Goal: Transaction & Acquisition: Register for event/course

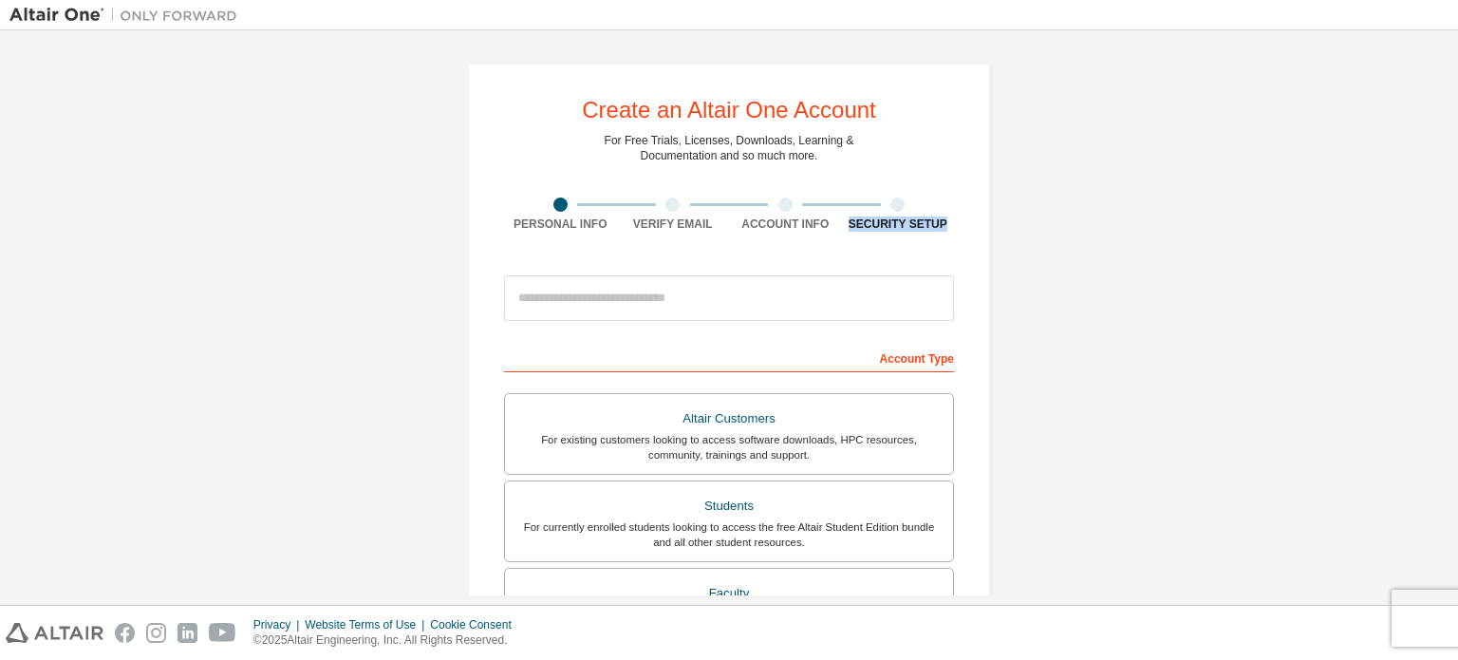
drag, startPoint x: 1457, startPoint y: 206, endPoint x: 1457, endPoint y: 276, distance: 70.2
click at [1457, 276] on div "Create an Altair One Account For Free Trials, Licenses, Downloads, Learning & D…" at bounding box center [729, 317] width 1458 height 574
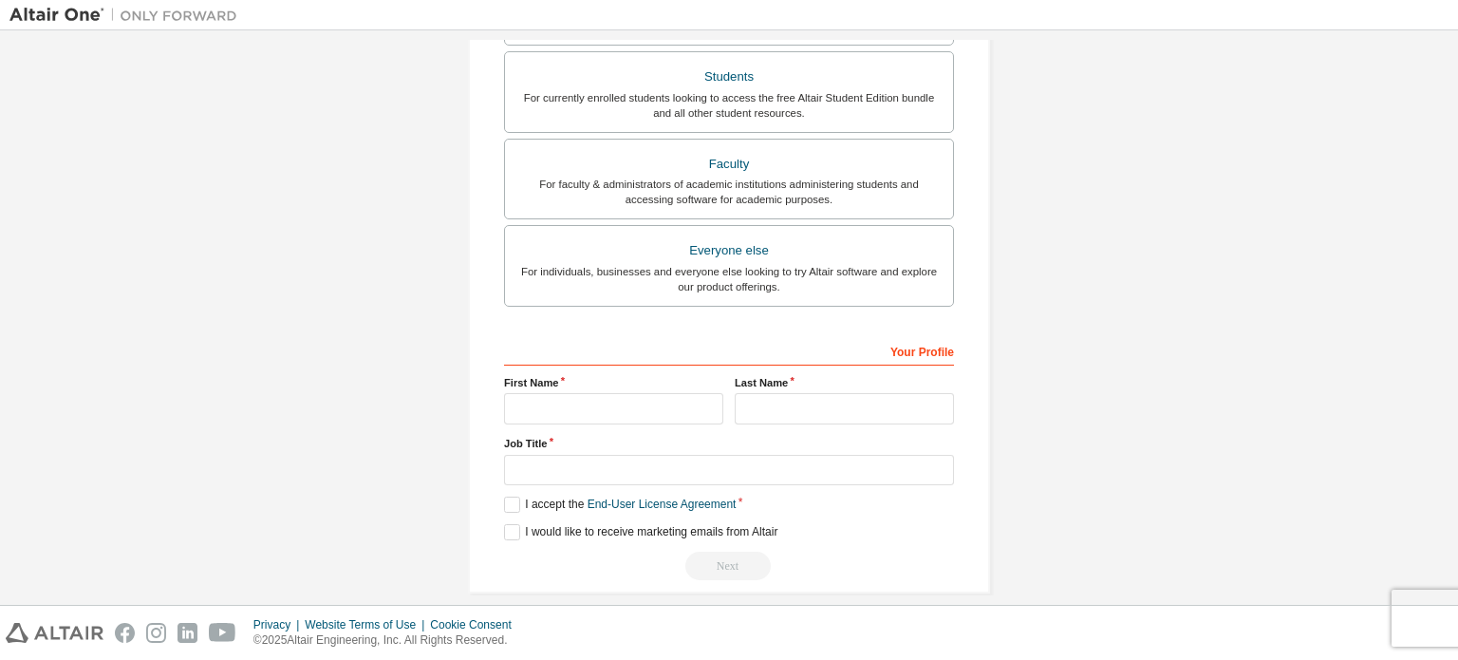
scroll to position [432, 0]
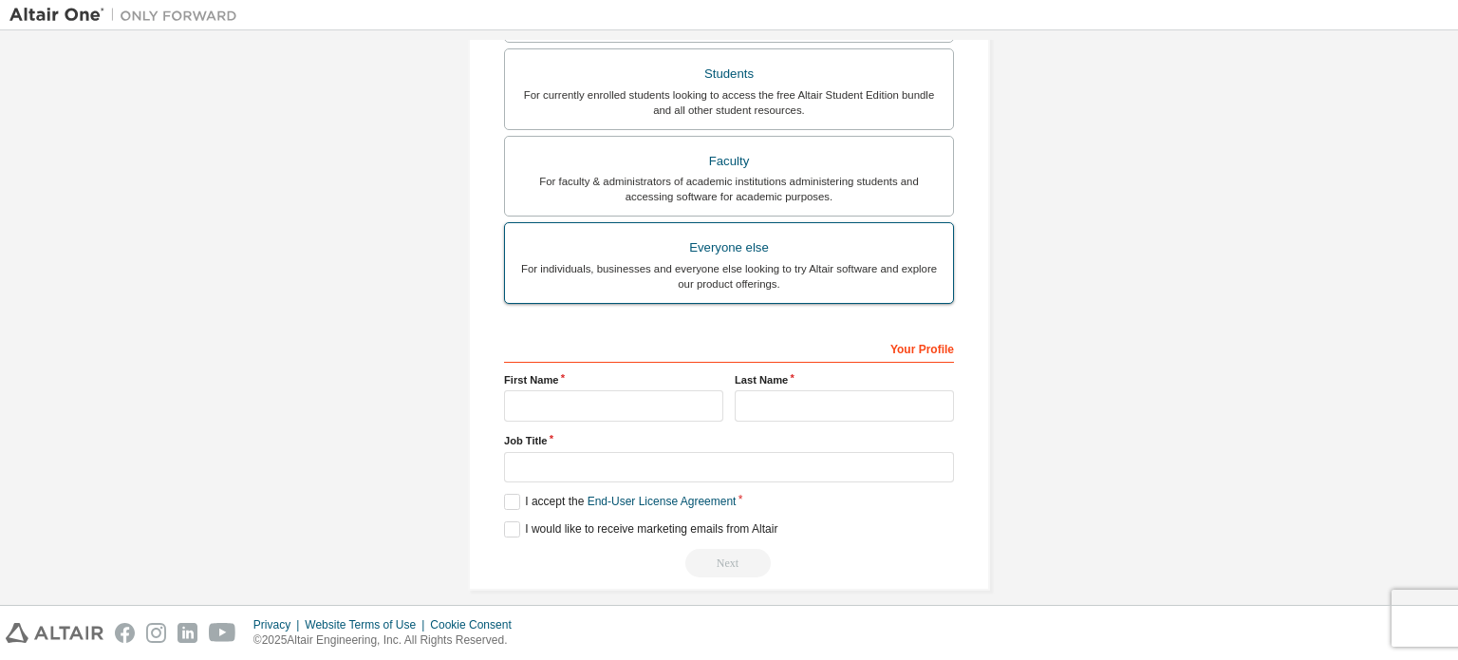
click at [807, 275] on div "For individuals, businesses and everyone else looking to try Altair software an…" at bounding box center [728, 276] width 425 height 30
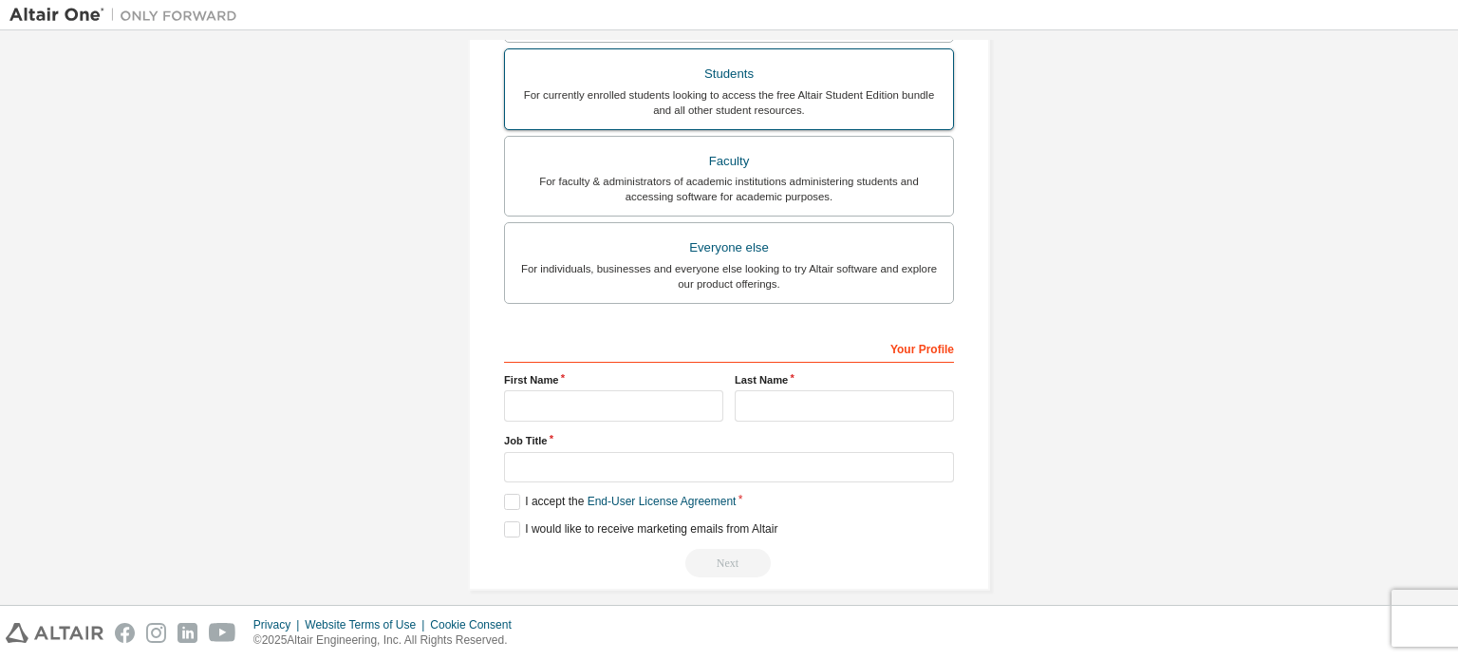
click at [914, 116] on label "Students For currently enrolled students looking to access the free Altair Stud…" at bounding box center [729, 89] width 450 height 82
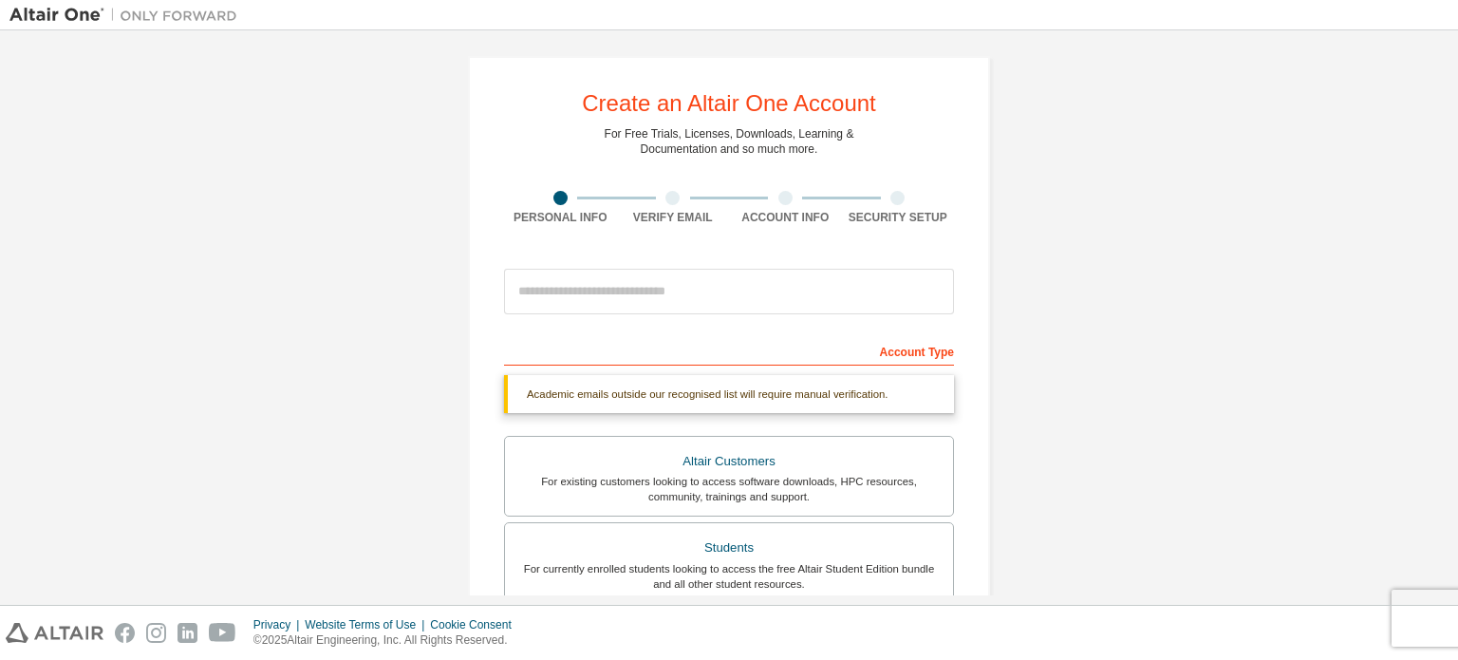
scroll to position [0, 0]
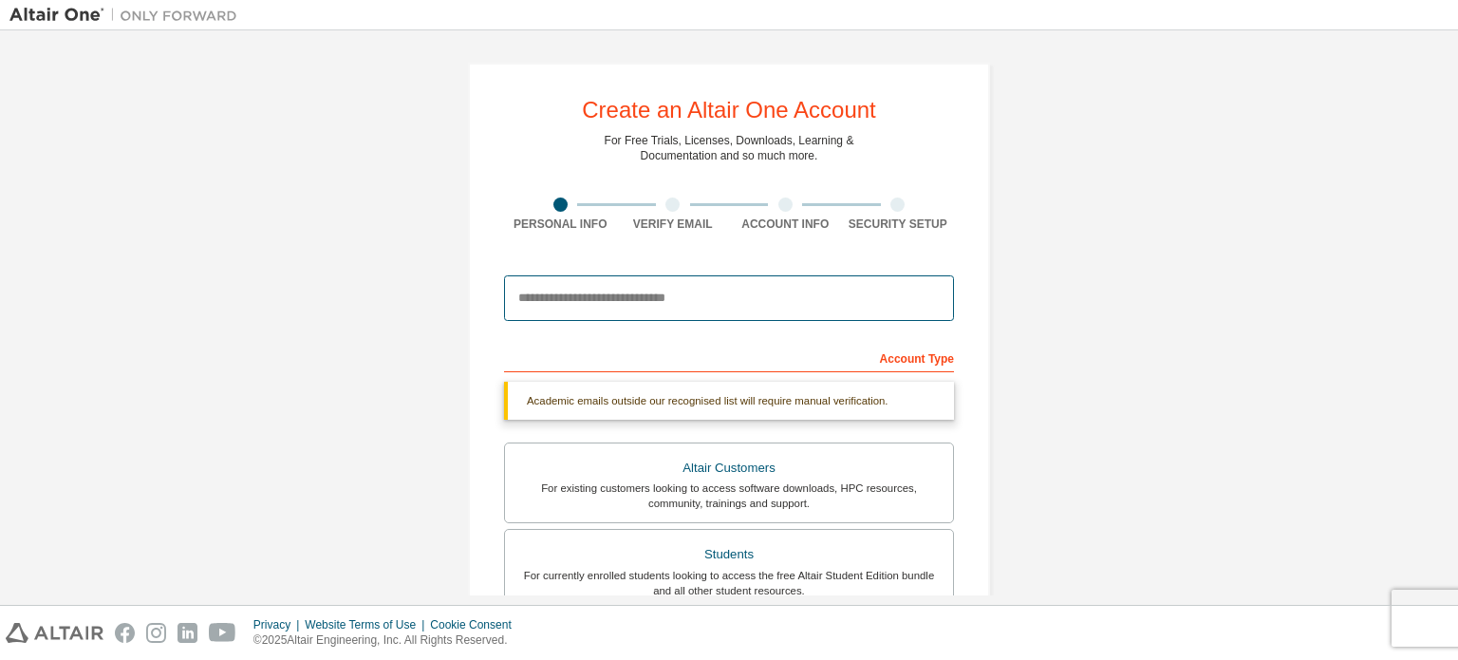
click at [797, 292] on input "email" at bounding box center [729, 298] width 450 height 46
type input "**********"
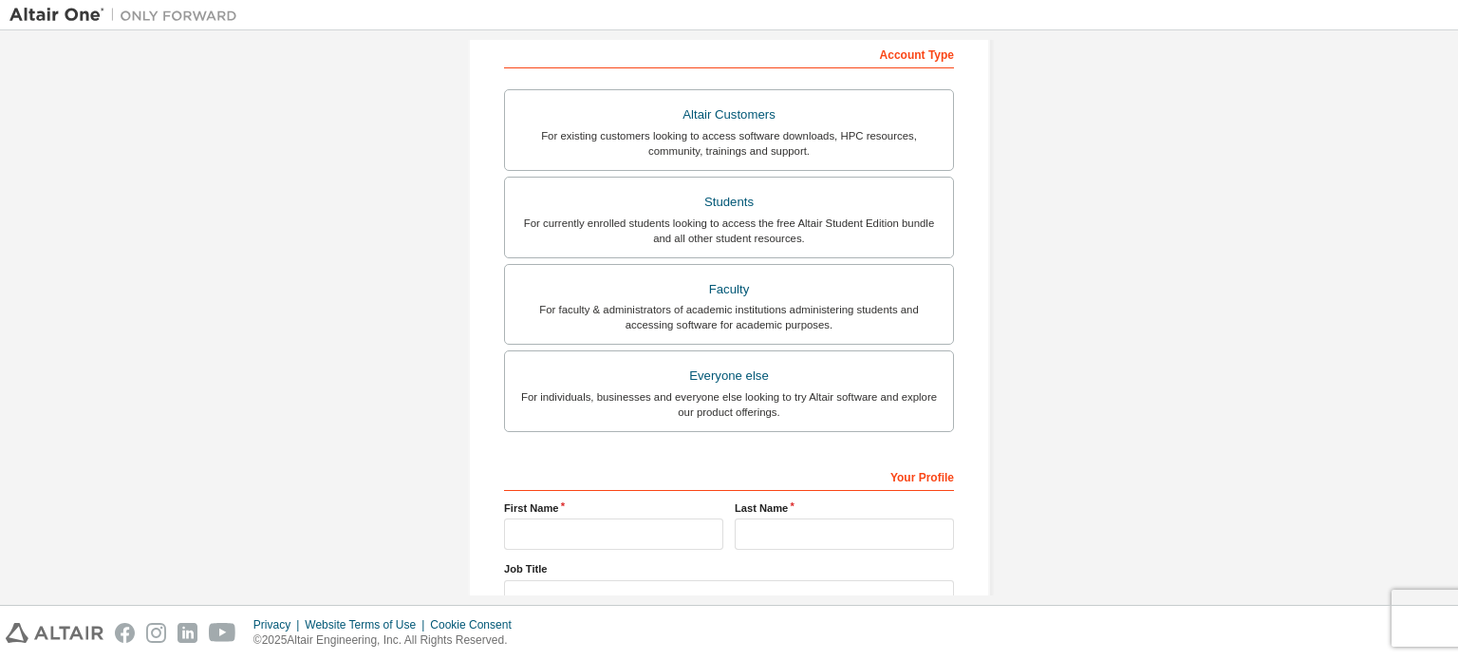
scroll to position [445, 0]
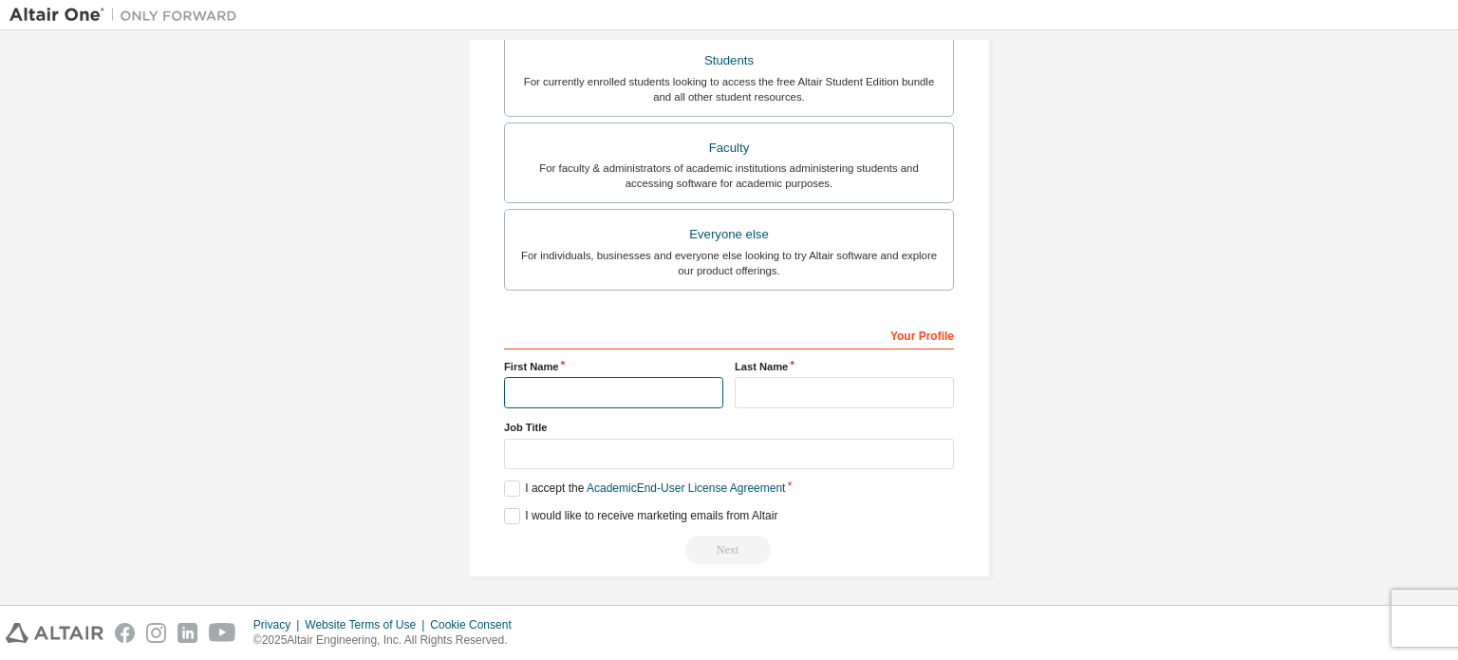
click at [685, 386] on input "text" at bounding box center [613, 392] width 219 height 31
type input "*****"
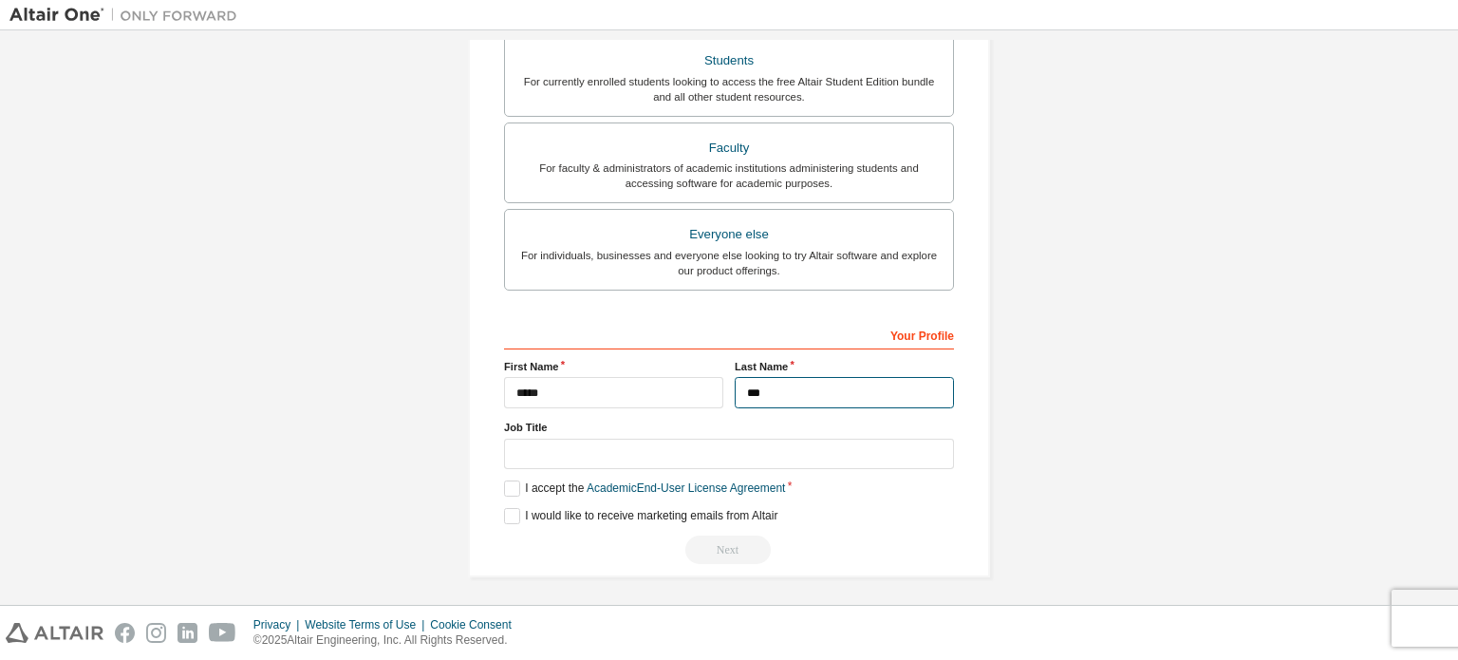
type input "***"
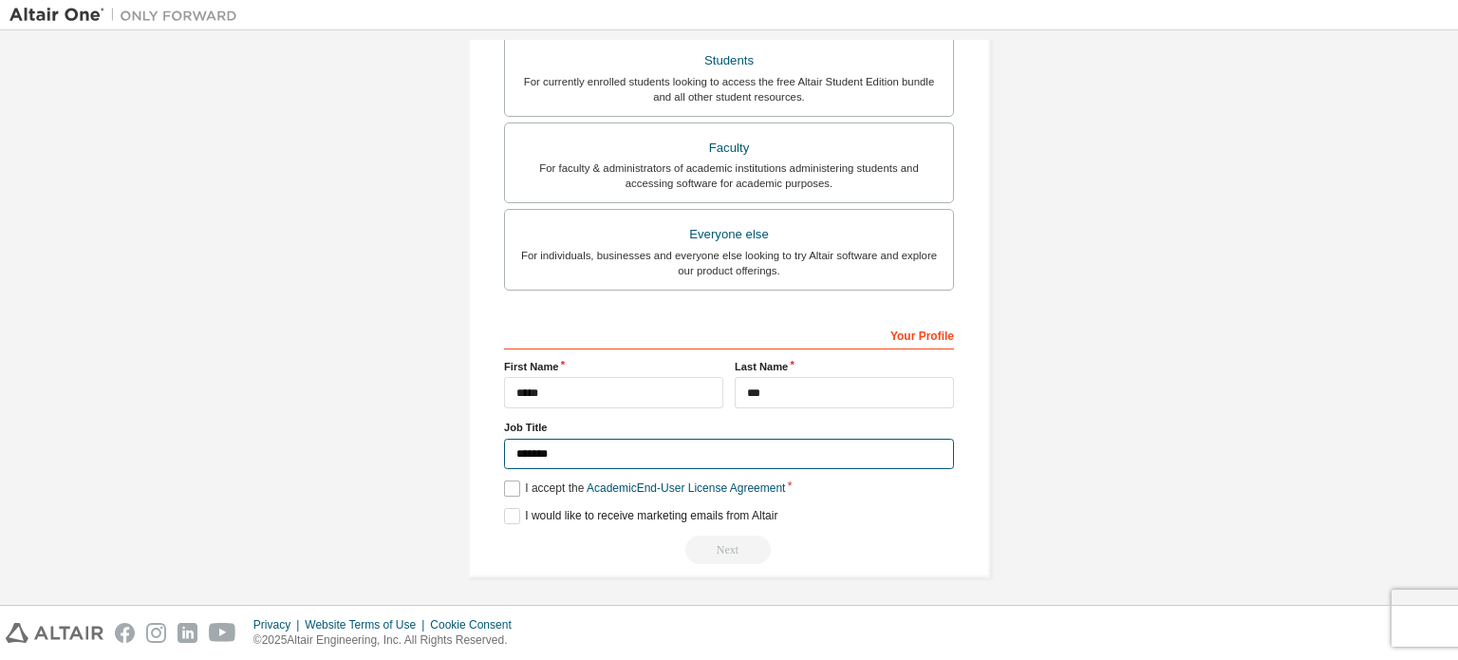
type input "*******"
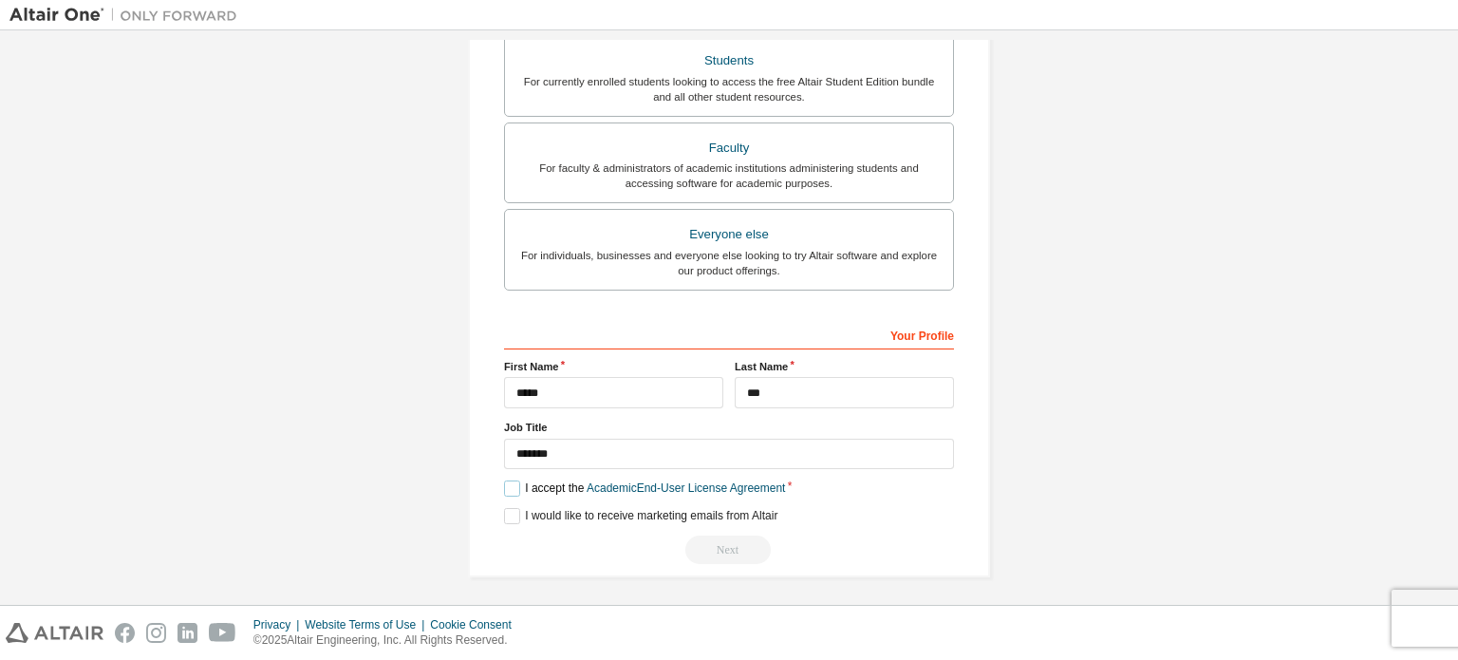
click at [531, 480] on label "I accept the Academic End-User License Agreement" at bounding box center [644, 488] width 281 height 16
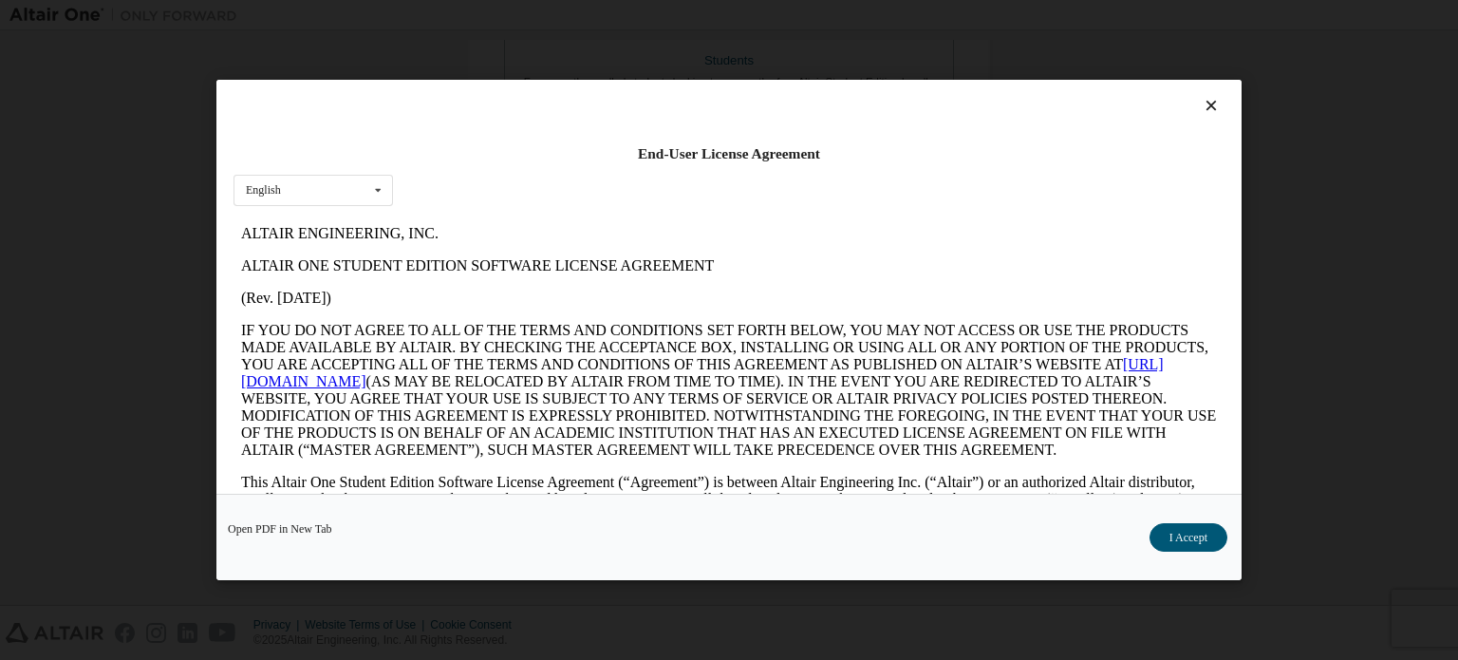
scroll to position [0, 0]
click at [1226, 563] on div "Open PDF in New Tab I Accept" at bounding box center [728, 536] width 1025 height 86
click at [1207, 544] on button "I Accept" at bounding box center [1188, 537] width 78 height 28
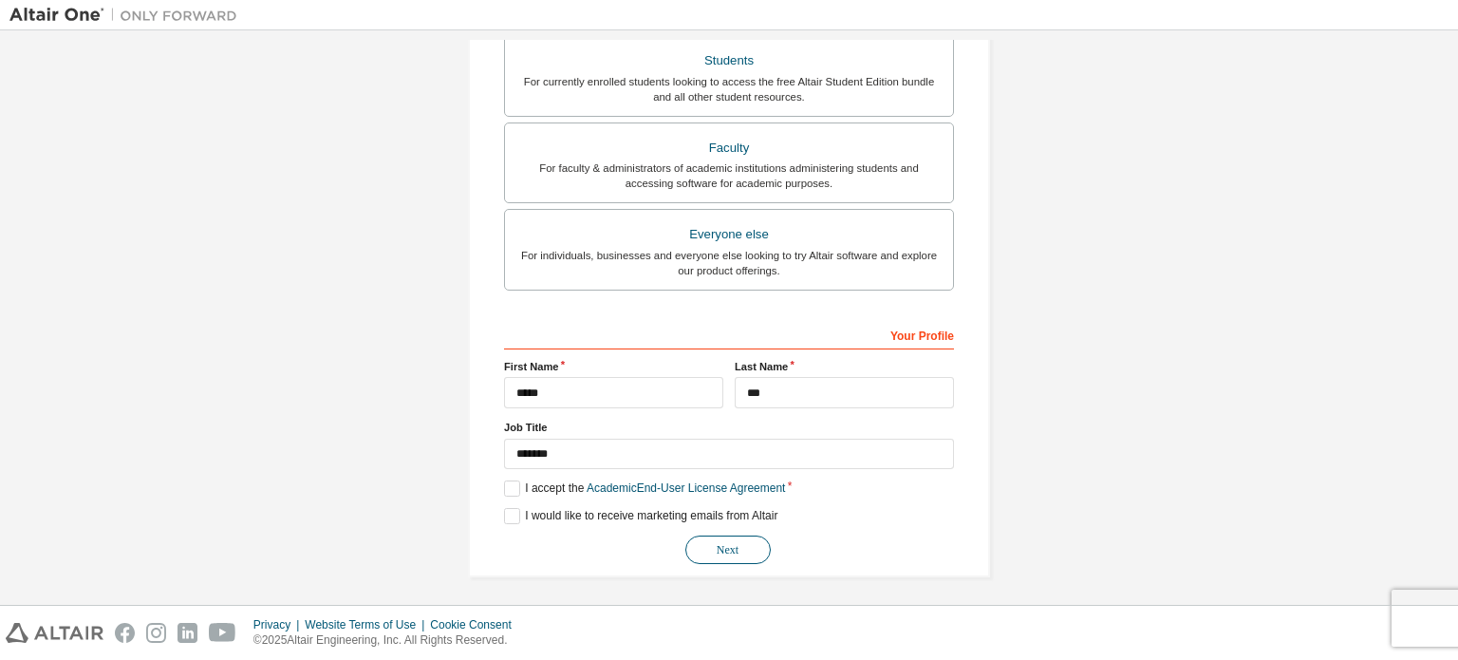
click at [721, 537] on button "Next" at bounding box center [727, 549] width 85 height 28
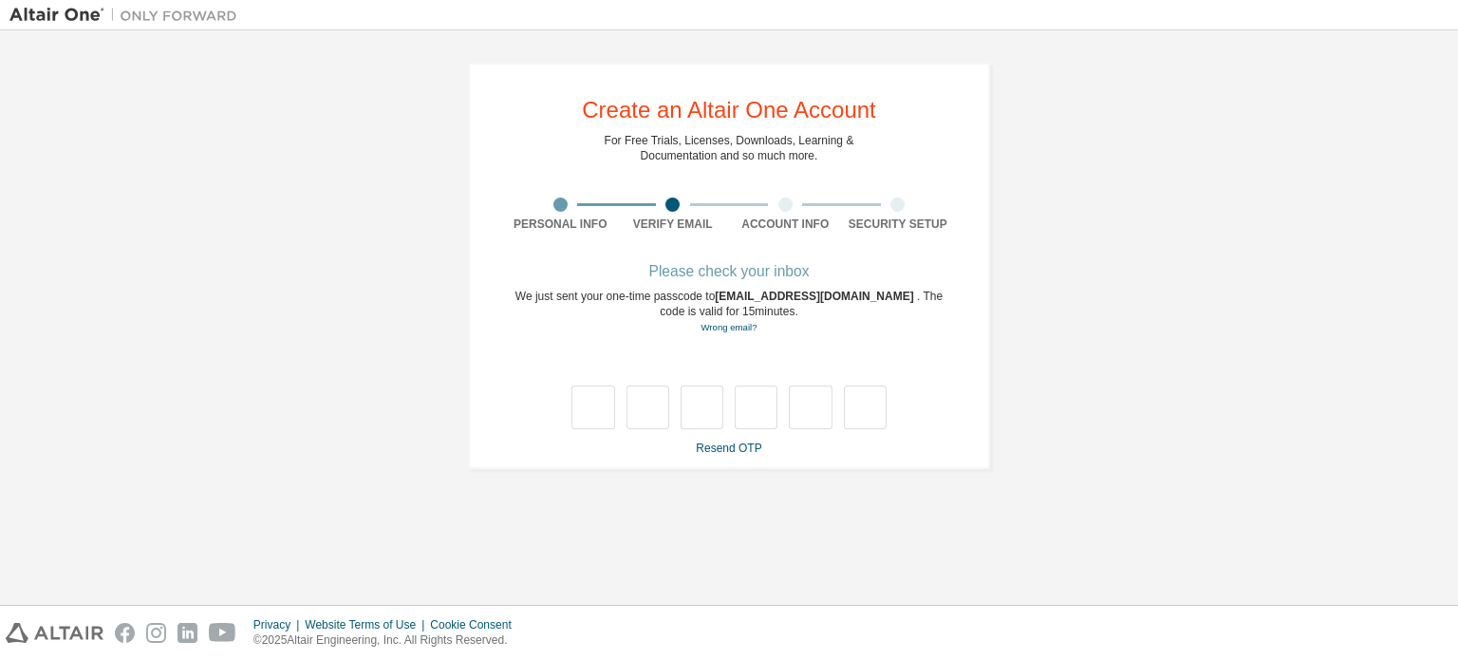
type input "*"
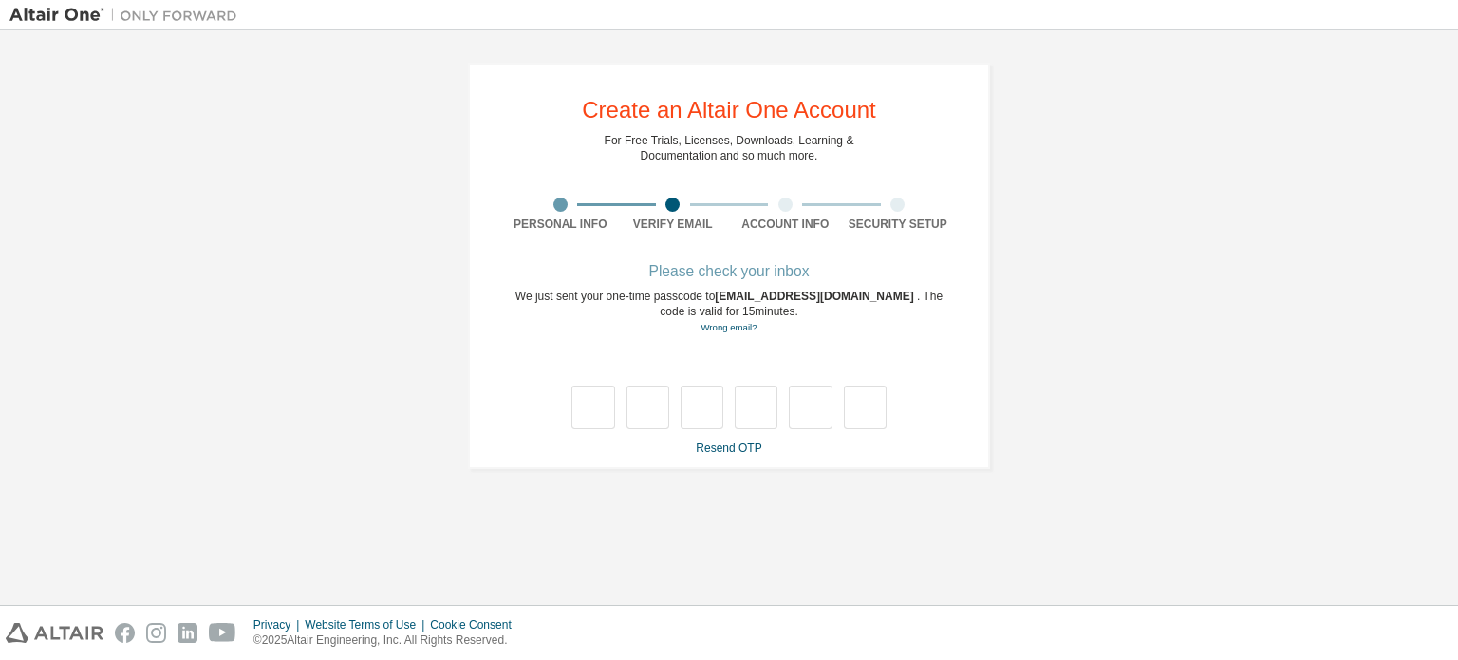
type input "*"
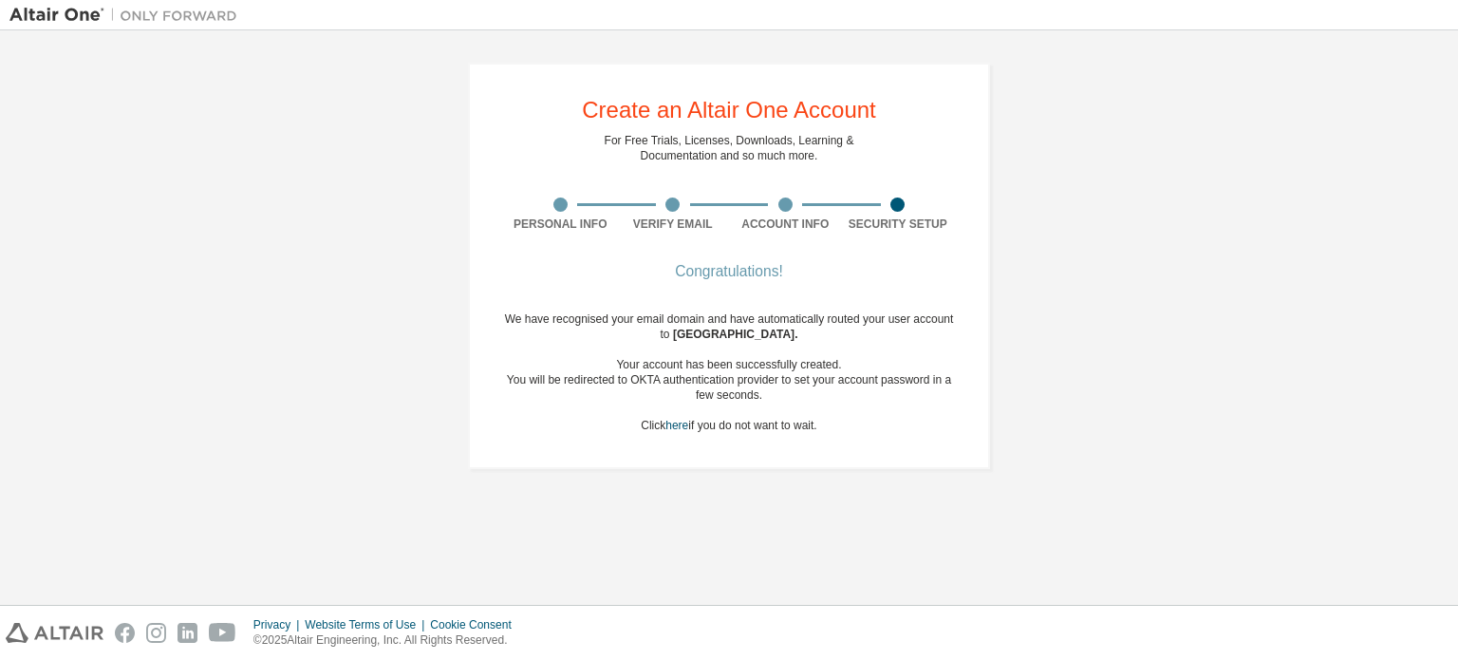
click at [716, 341] on span "[GEOGRAPHIC_DATA] ." at bounding box center [735, 333] width 125 height 13
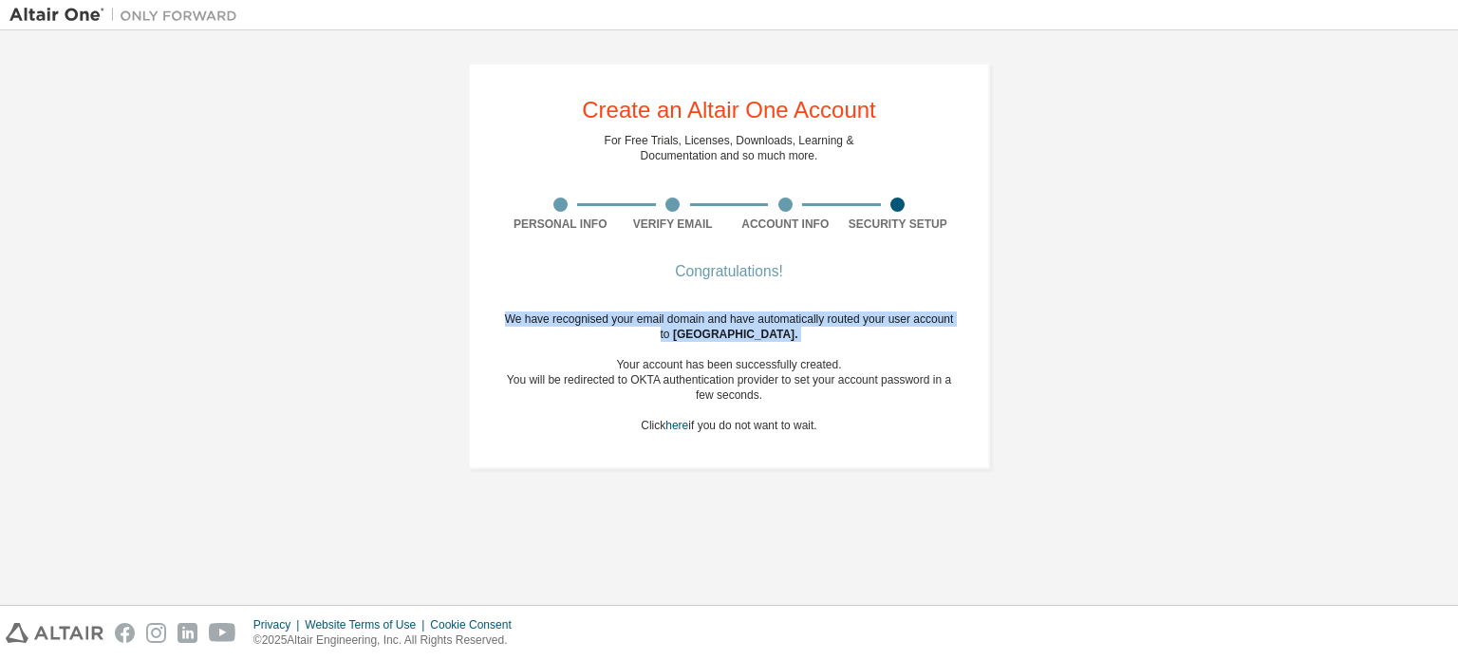
click at [716, 341] on span "[GEOGRAPHIC_DATA] ." at bounding box center [735, 333] width 125 height 13
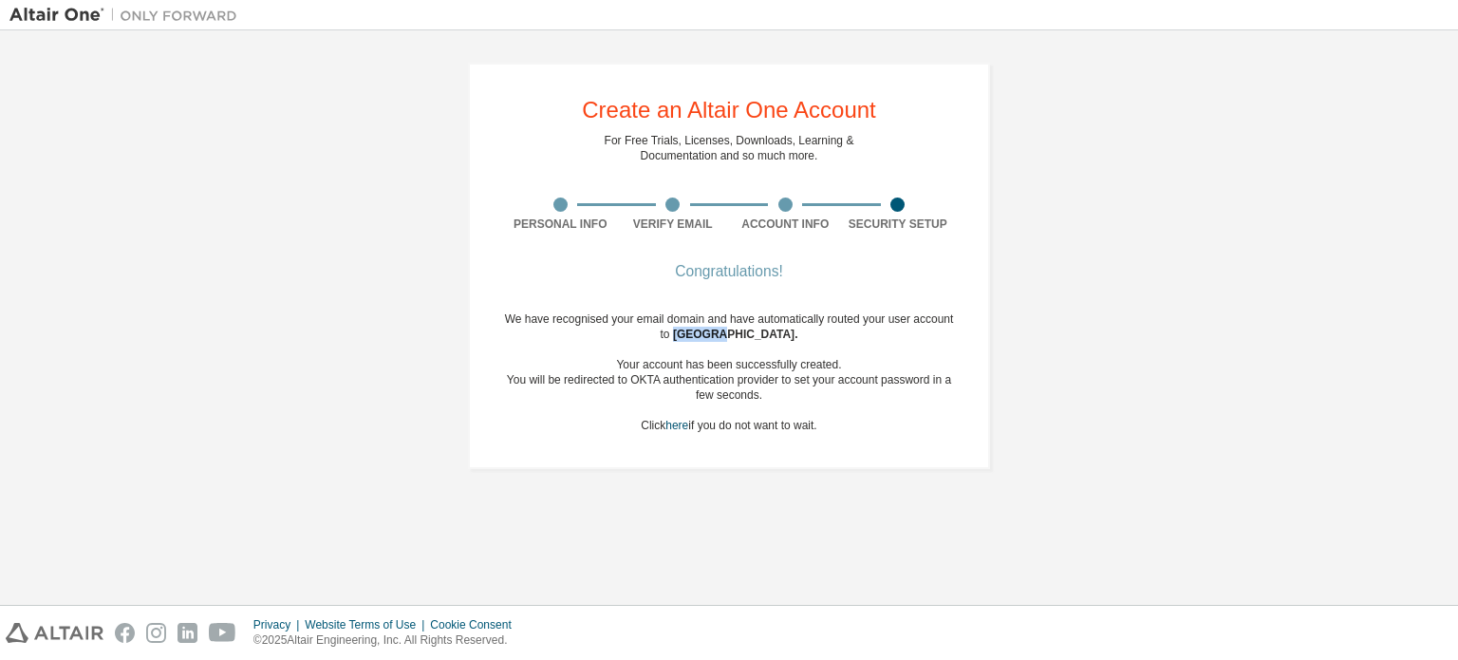
click at [716, 341] on span "[GEOGRAPHIC_DATA] ." at bounding box center [735, 333] width 125 height 13
click at [676, 425] on link "here" at bounding box center [676, 425] width 23 height 13
